Goal: Information Seeking & Learning: Learn about a topic

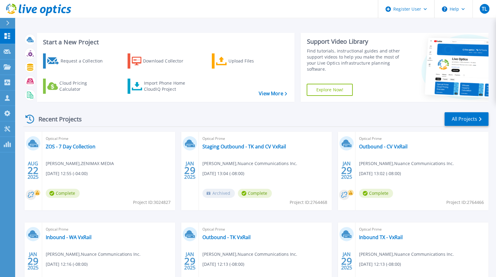
click at [133, 200] on span "Project ID: 3024827" at bounding box center [152, 202] width 38 height 7
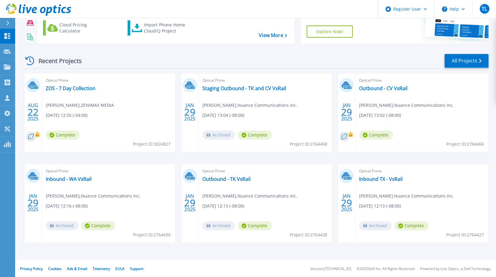
scroll to position [59, 0]
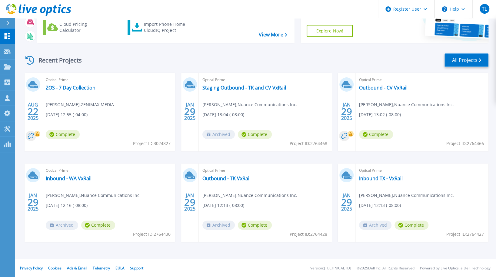
click at [460, 61] on link "All Projects" at bounding box center [467, 60] width 44 height 14
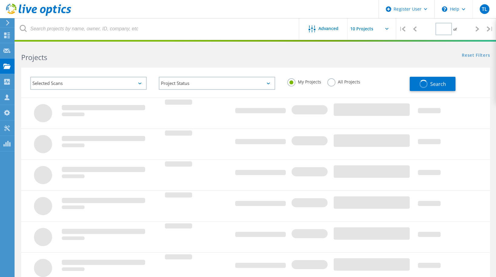
type input "1"
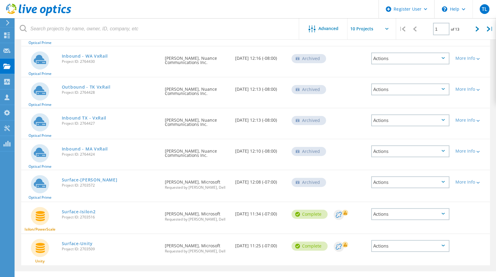
scroll to position [171, 0]
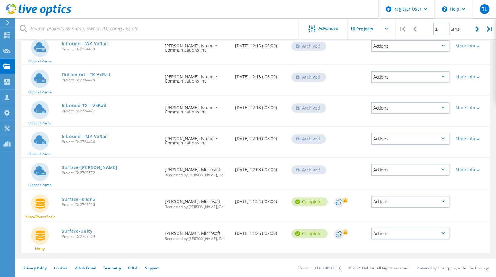
click at [380, 30] on input "text" at bounding box center [378, 28] width 61 height 21
click at [361, 73] on div "Show 40 Projects" at bounding box center [378, 75] width 60 height 10
type input "Show 40 Projects"
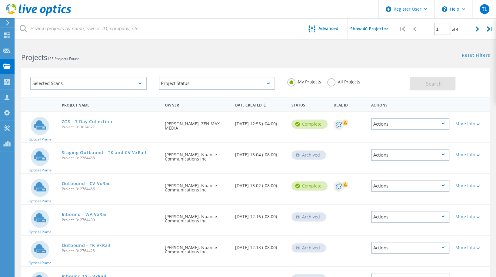
scroll to position [0, 0]
click at [478, 29] on icon at bounding box center [478, 28] width 4 height 5
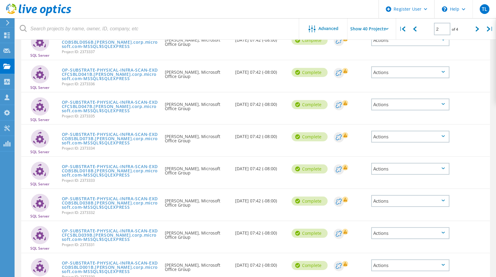
scroll to position [1144, 0]
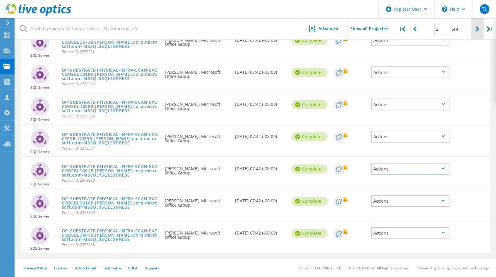
click at [478, 29] on icon at bounding box center [478, 28] width 4 height 5
type input "3"
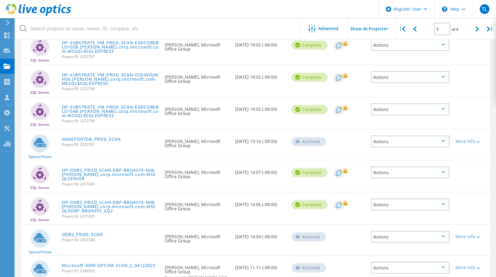
scroll to position [978, 0]
click at [430, 143] on div "Actions" at bounding box center [410, 141] width 78 height 12
click at [421, 160] on div "Restore" at bounding box center [410, 159] width 77 height 9
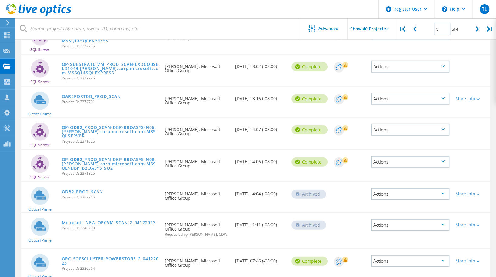
scroll to position [1022, 0]
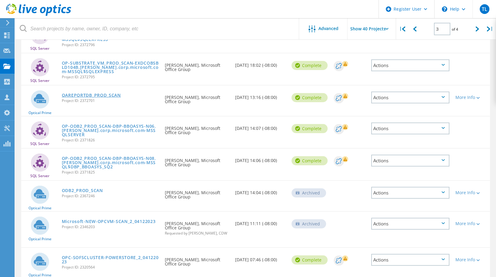
click at [99, 96] on link "OAREPORTDB_PROD_SCAN" at bounding box center [91, 95] width 59 height 4
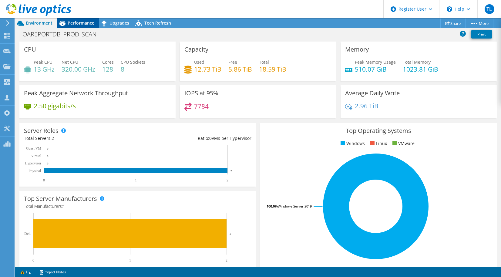
click at [65, 26] on icon at bounding box center [62, 23] width 11 height 11
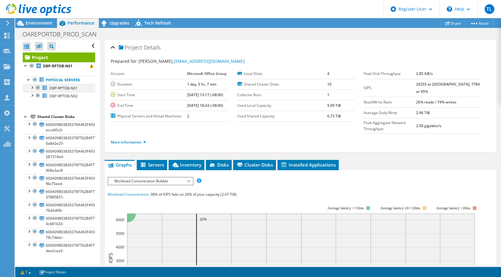
click at [34, 86] on div at bounding box center [32, 87] width 6 height 6
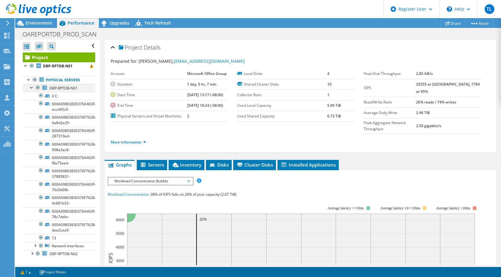
click at [32, 87] on div at bounding box center [32, 87] width 6 height 6
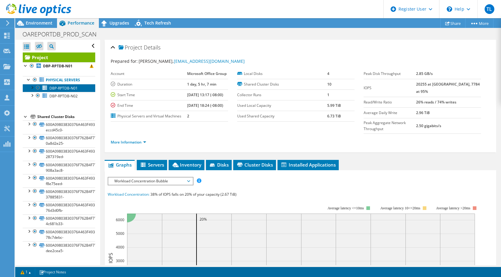
click at [81, 86] on link "DBP-RPTDB-N01" at bounding box center [59, 88] width 72 height 8
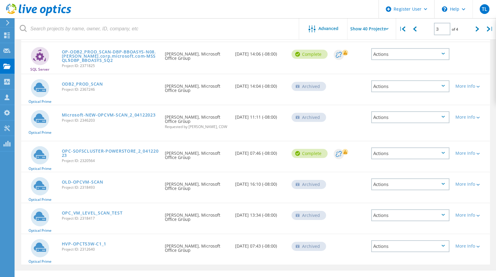
scroll to position [1139, 0]
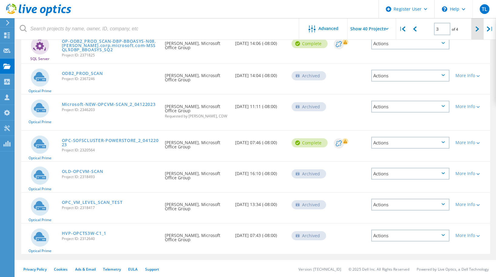
click at [481, 29] on div at bounding box center [478, 29] width 12 height 22
type input "4"
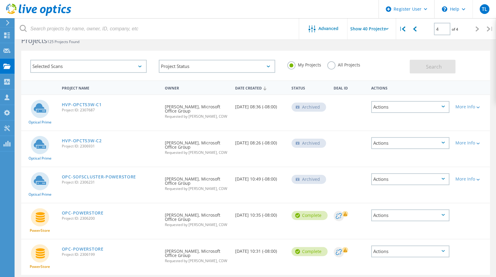
scroll to position [0, 0]
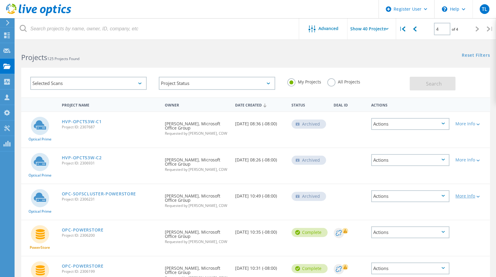
click at [466, 197] on div "More Info" at bounding box center [472, 196] width 32 height 4
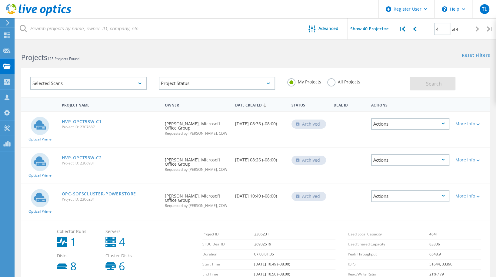
click at [419, 197] on div "Actions" at bounding box center [410, 196] width 78 height 12
click at [415, 214] on div "Restore" at bounding box center [410, 214] width 77 height 9
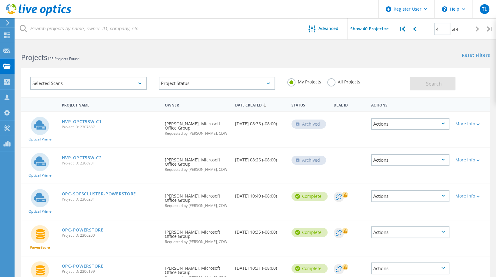
click at [119, 192] on link "OPC-SOFSCLUSTER-POWERSTORE" at bounding box center [99, 194] width 74 height 4
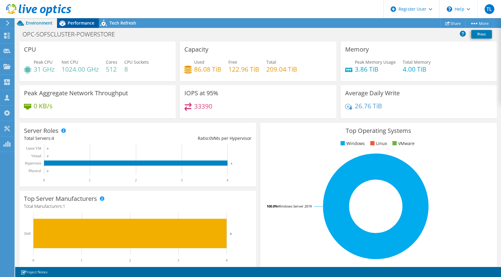
click at [79, 19] on div "Performance" at bounding box center [78, 23] width 42 height 10
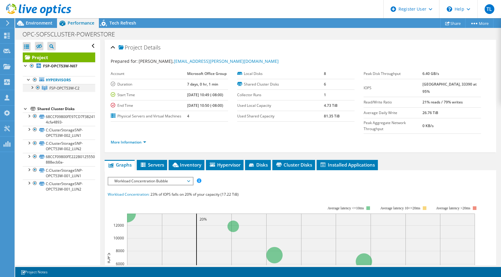
click at [32, 86] on div at bounding box center [32, 87] width 6 height 6
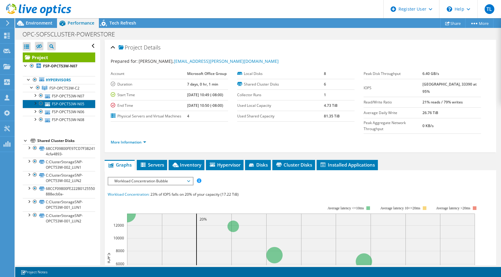
click at [78, 108] on link "FSP-OPCT53W-N05" at bounding box center [59, 104] width 72 height 8
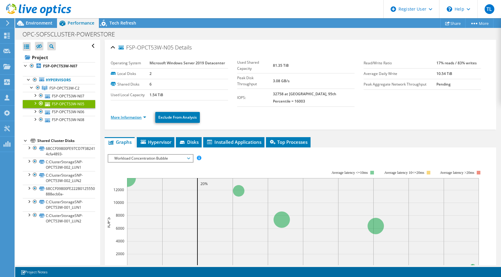
click at [133, 115] on link "More Information" at bounding box center [128, 117] width 35 height 5
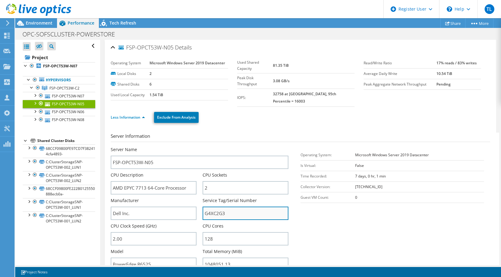
click at [238, 207] on input "G4XC2G3" at bounding box center [246, 213] width 86 height 13
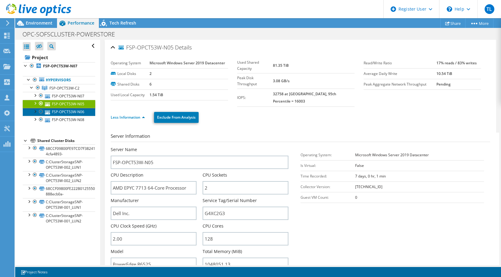
click at [73, 116] on link "FSP-OPCT53W-N06" at bounding box center [59, 112] width 72 height 8
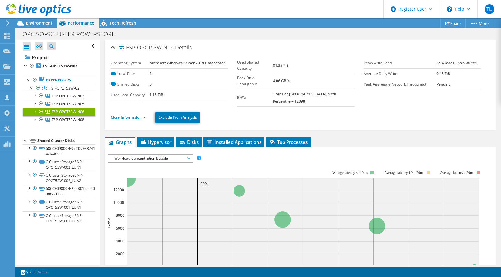
click at [137, 115] on link "More Information" at bounding box center [128, 117] width 35 height 5
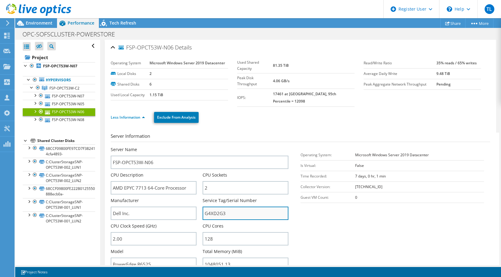
click at [227, 207] on input "G4XD2G3" at bounding box center [246, 213] width 86 height 13
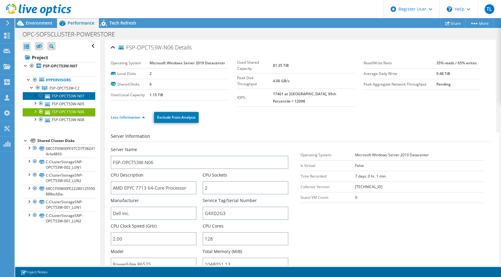
click at [75, 94] on link "FSP-OPCT53W-N07" at bounding box center [59, 96] width 72 height 8
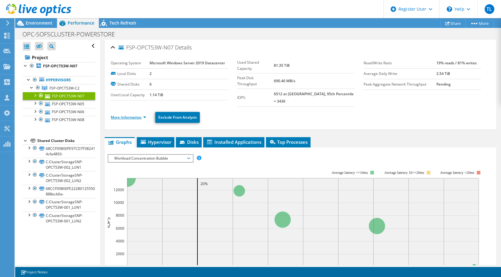
click at [126, 115] on link "More Information" at bounding box center [128, 117] width 35 height 5
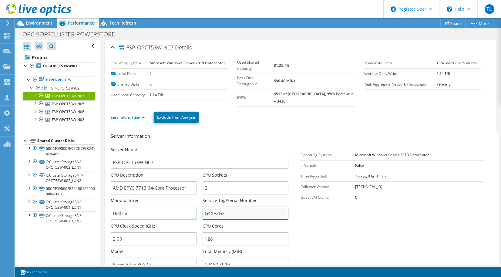
click at [235, 207] on input "G4XF2G3" at bounding box center [246, 213] width 86 height 13
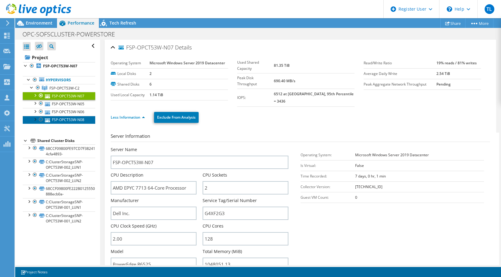
click at [61, 124] on link "FSP-OPCT53W-N08" at bounding box center [59, 120] width 72 height 8
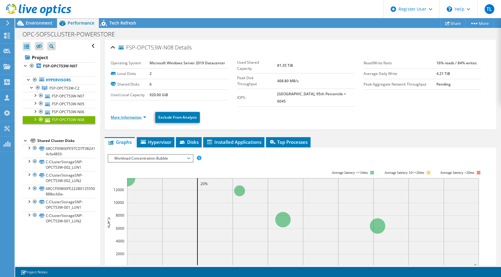
click at [122, 115] on link "More Information" at bounding box center [128, 117] width 35 height 5
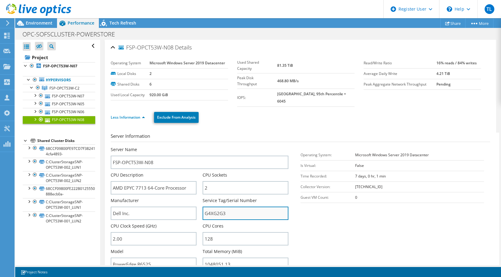
click at [240, 212] on input "G4XG2G3" at bounding box center [246, 213] width 86 height 13
click at [240, 208] on input "G4XG2G3" at bounding box center [246, 213] width 86 height 13
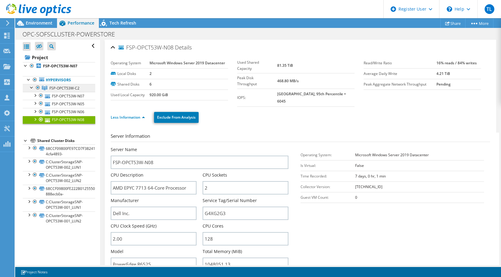
click at [69, 86] on span "FSP-OPCT53W-C2" at bounding box center [64, 88] width 30 height 5
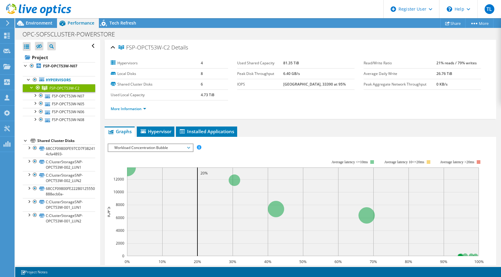
drag, startPoint x: 126, startPoint y: 47, endPoint x: 169, endPoint y: 50, distance: 42.6
click at [169, 50] on span "FSP-OPCT53W-C2" at bounding box center [144, 48] width 51 height 6
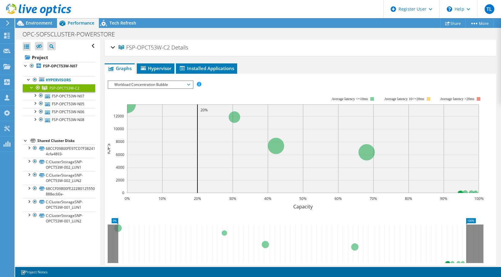
copy span "FSP-OPCT53W-C2"
click at [63, 108] on link "FSP-OPCT53W-N05" at bounding box center [59, 104] width 72 height 8
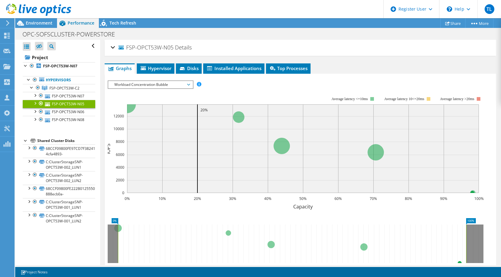
drag, startPoint x: 126, startPoint y: 47, endPoint x: 173, endPoint y: 49, distance: 47.1
click at [173, 49] on span "FSP-OPCT53W-N05" at bounding box center [146, 48] width 55 height 6
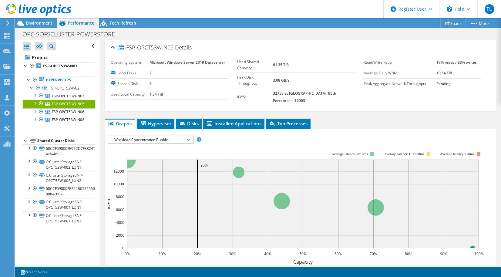
copy span "FSP-OPCT53W-N05"
